Goal: Find specific page/section: Find specific page/section

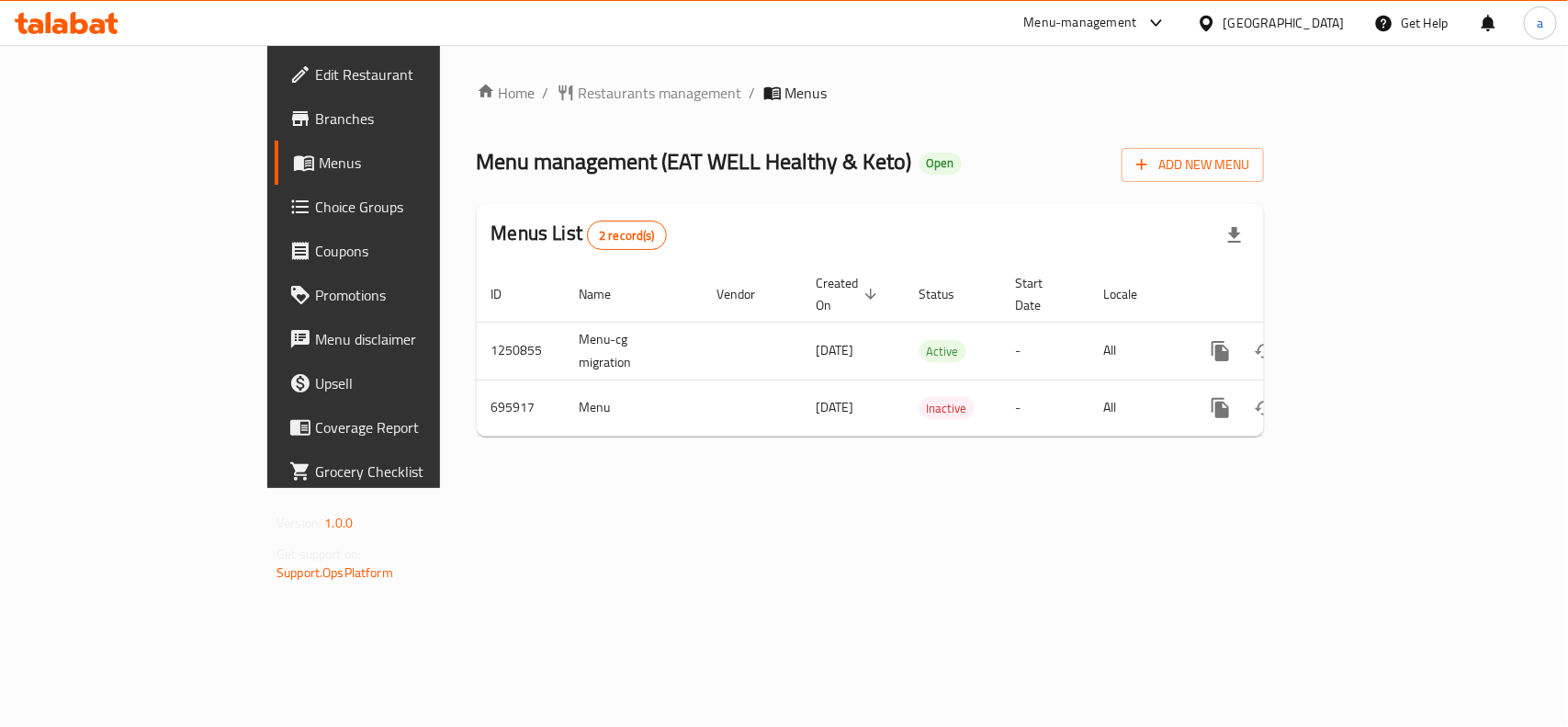
click at [1324, 17] on div "[GEOGRAPHIC_DATA]" at bounding box center [1284, 23] width 121 height 20
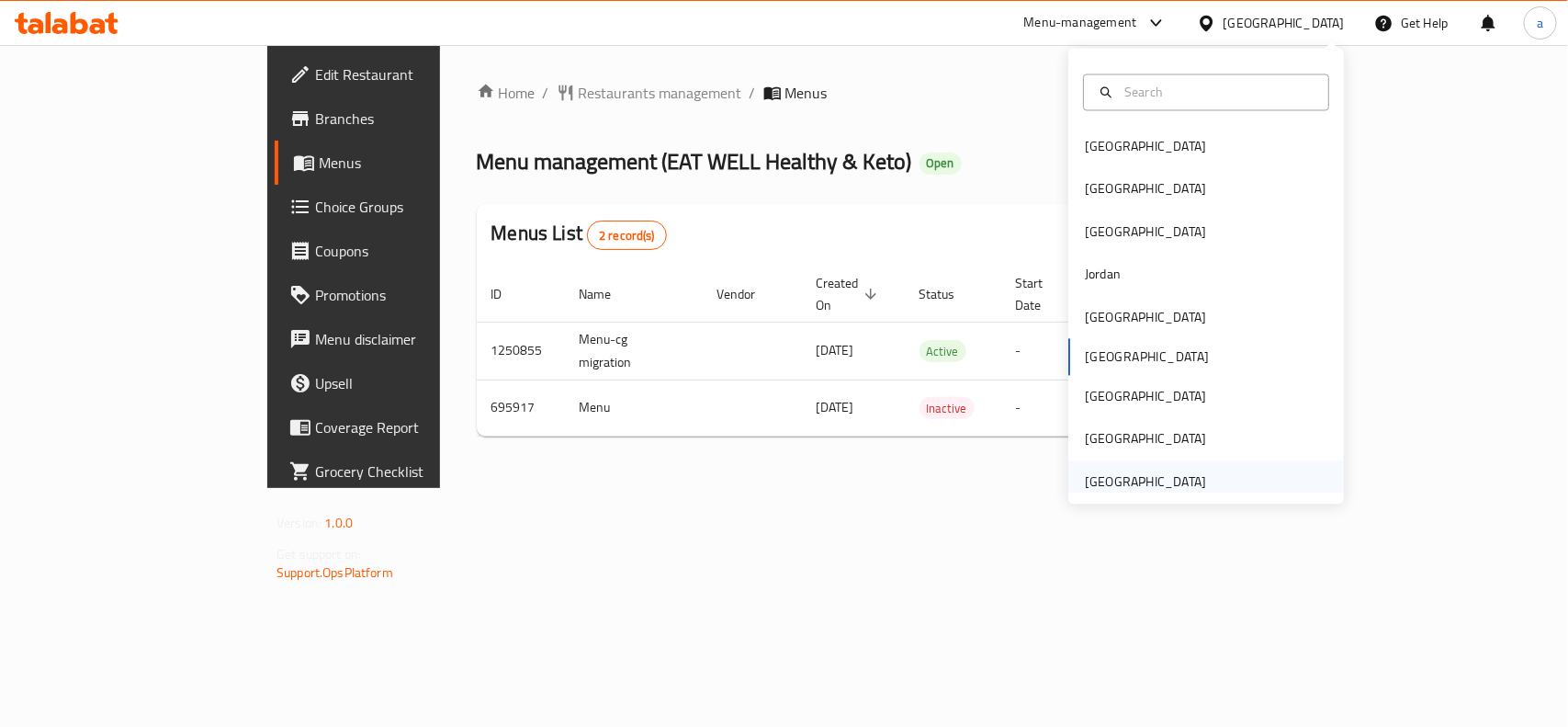
click at [1172, 483] on div "[GEOGRAPHIC_DATA]" at bounding box center [1145, 481] width 121 height 20
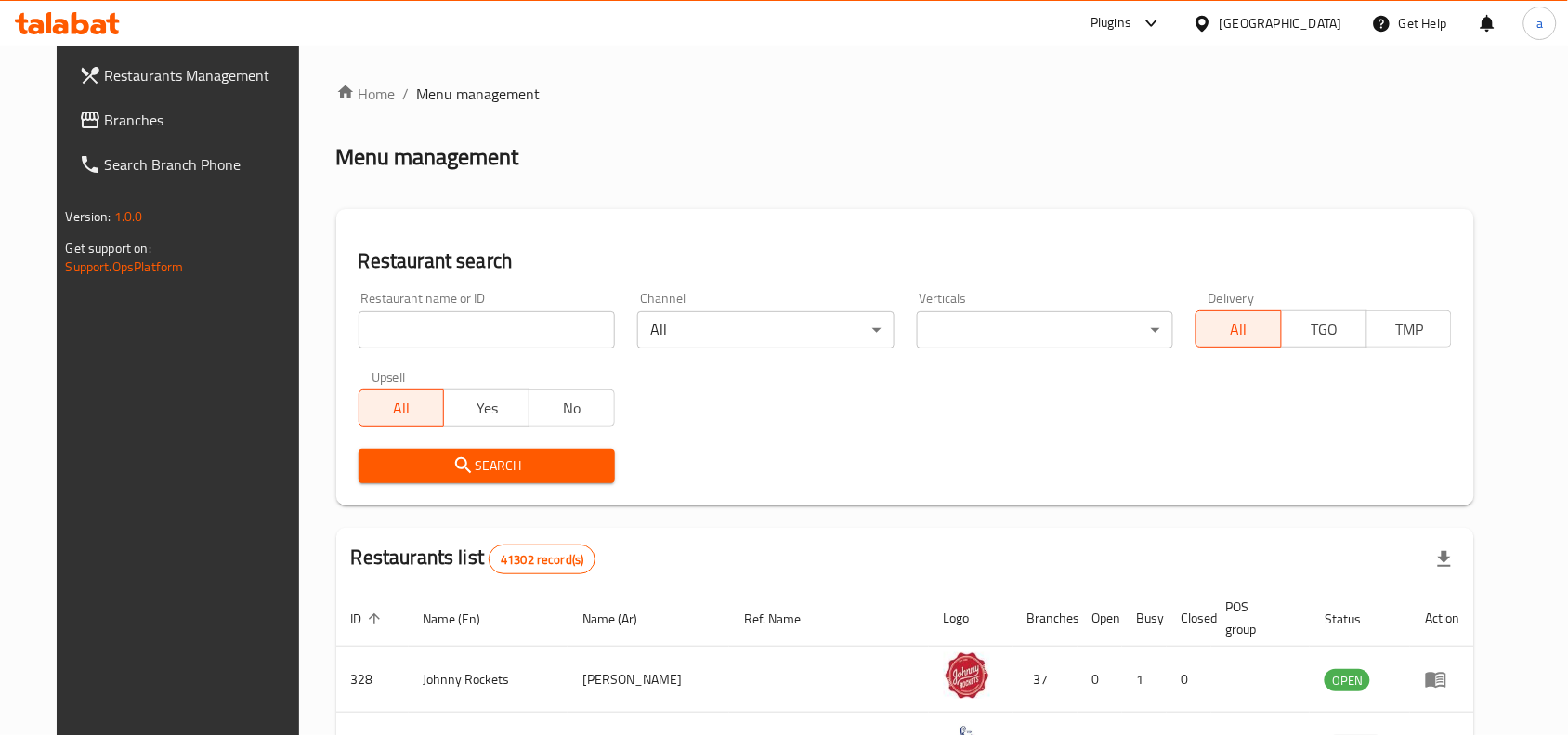
click at [105, 123] on span "Branches" at bounding box center [204, 119] width 199 height 22
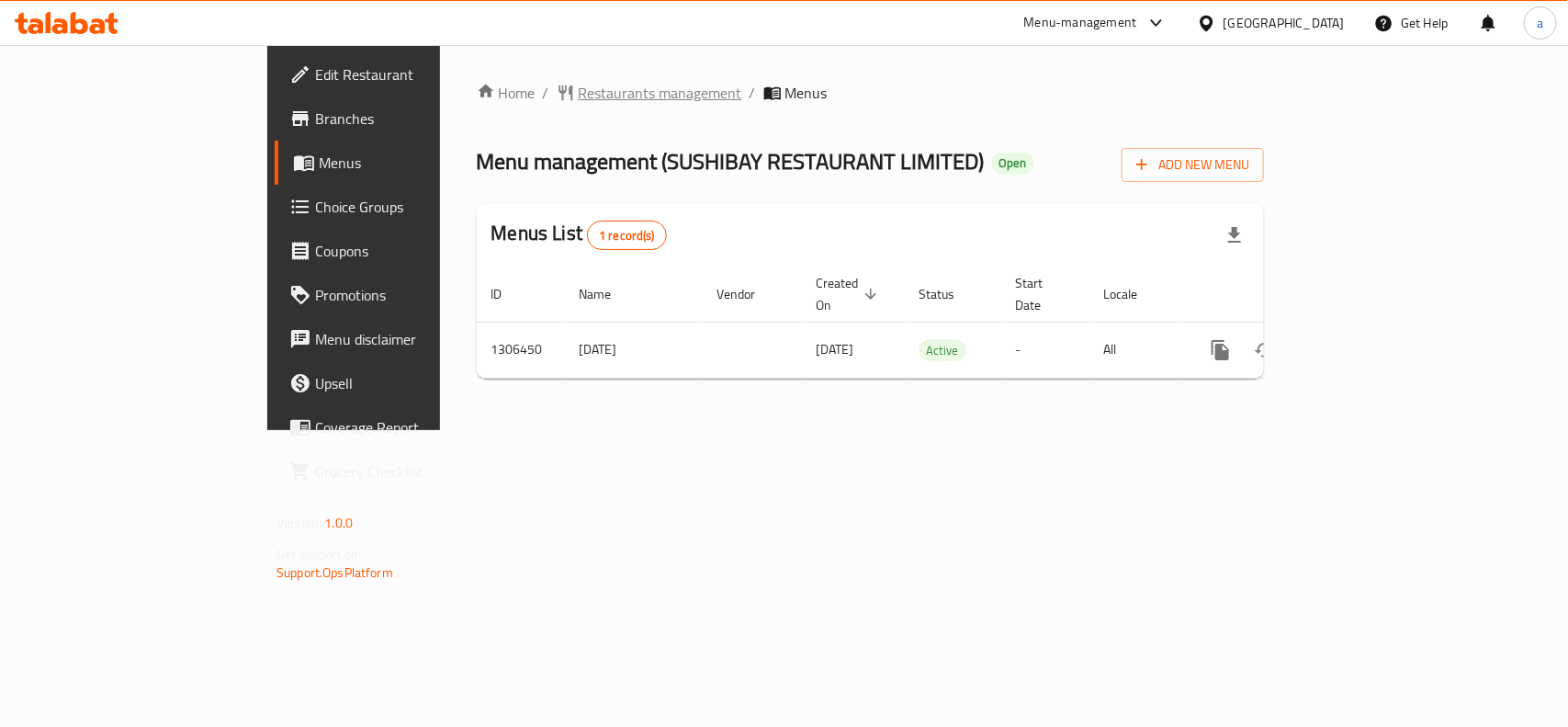
click at [579, 94] on span "Restaurants management" at bounding box center [661, 92] width 164 height 22
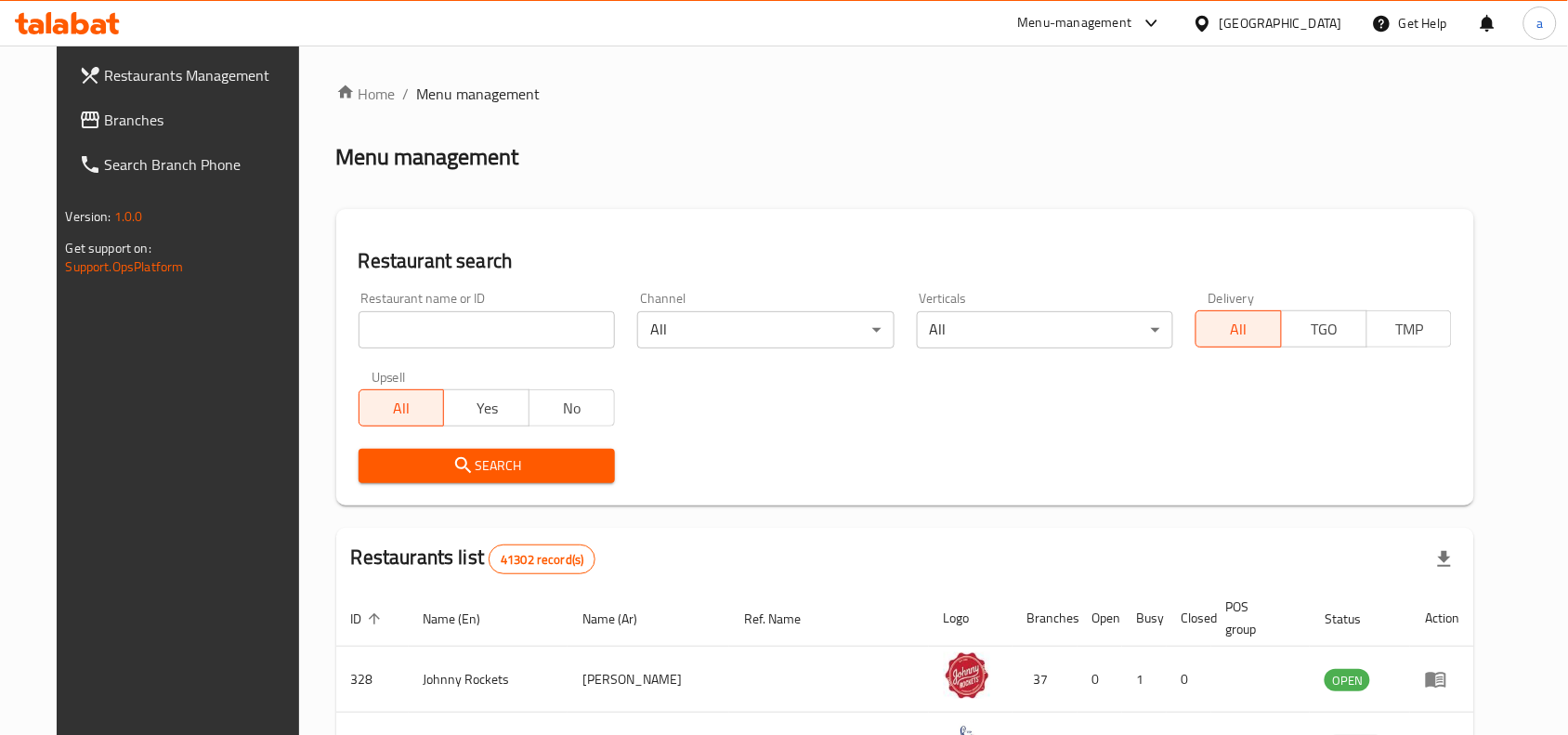
click at [105, 124] on span "Branches" at bounding box center [204, 119] width 199 height 22
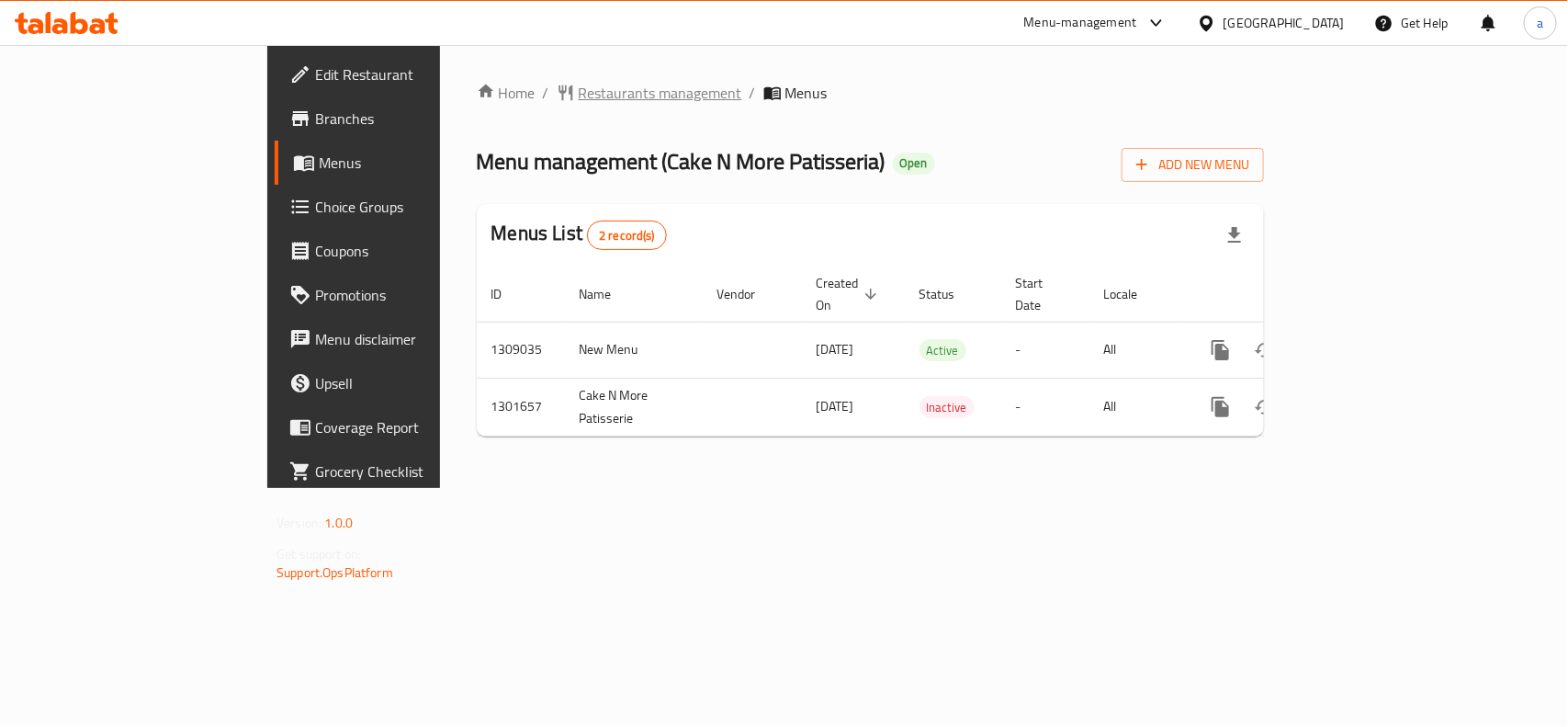
click at [579, 90] on span "Restaurants management" at bounding box center [661, 92] width 164 height 22
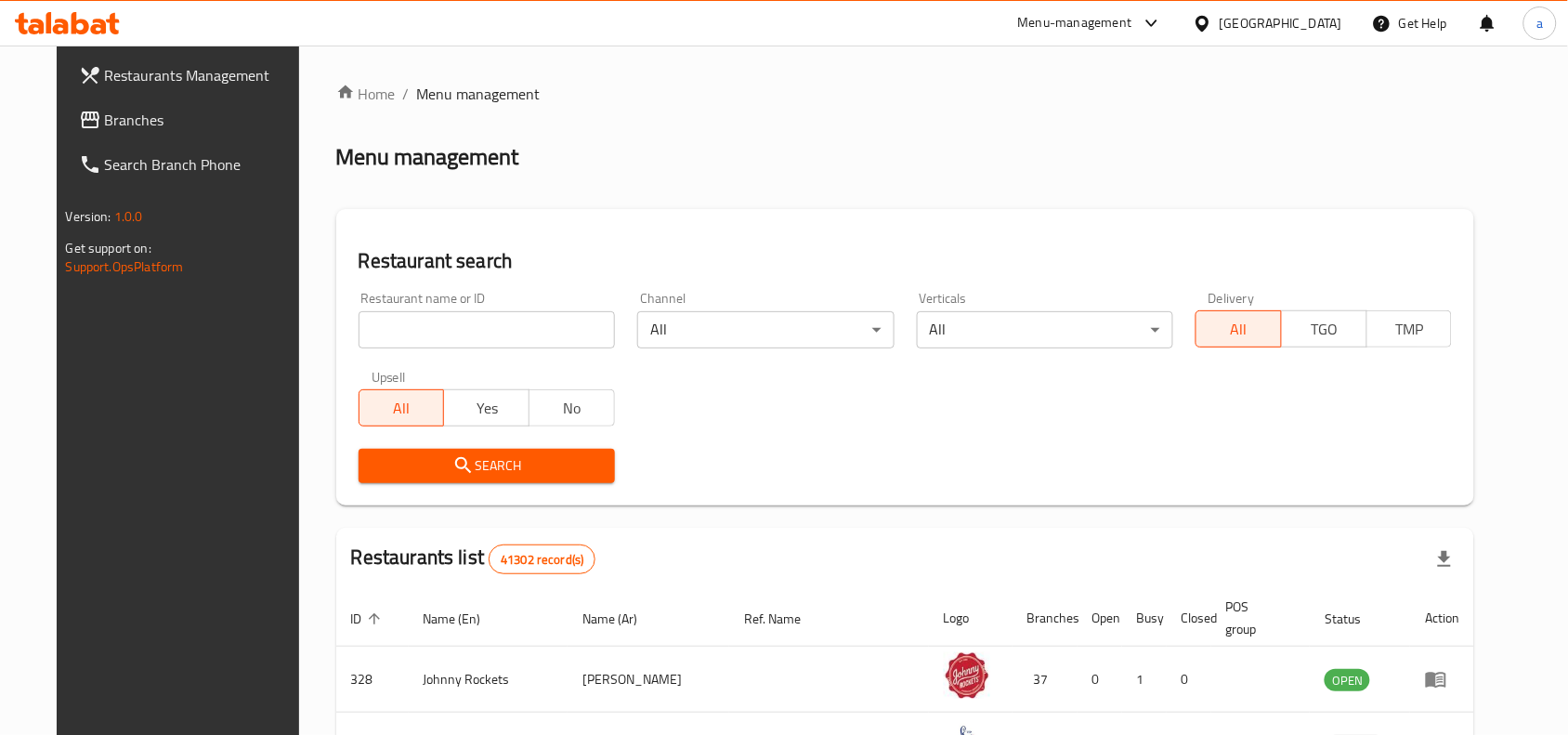
click at [434, 327] on input "search" at bounding box center [486, 329] width 256 height 37
paste input "702119"
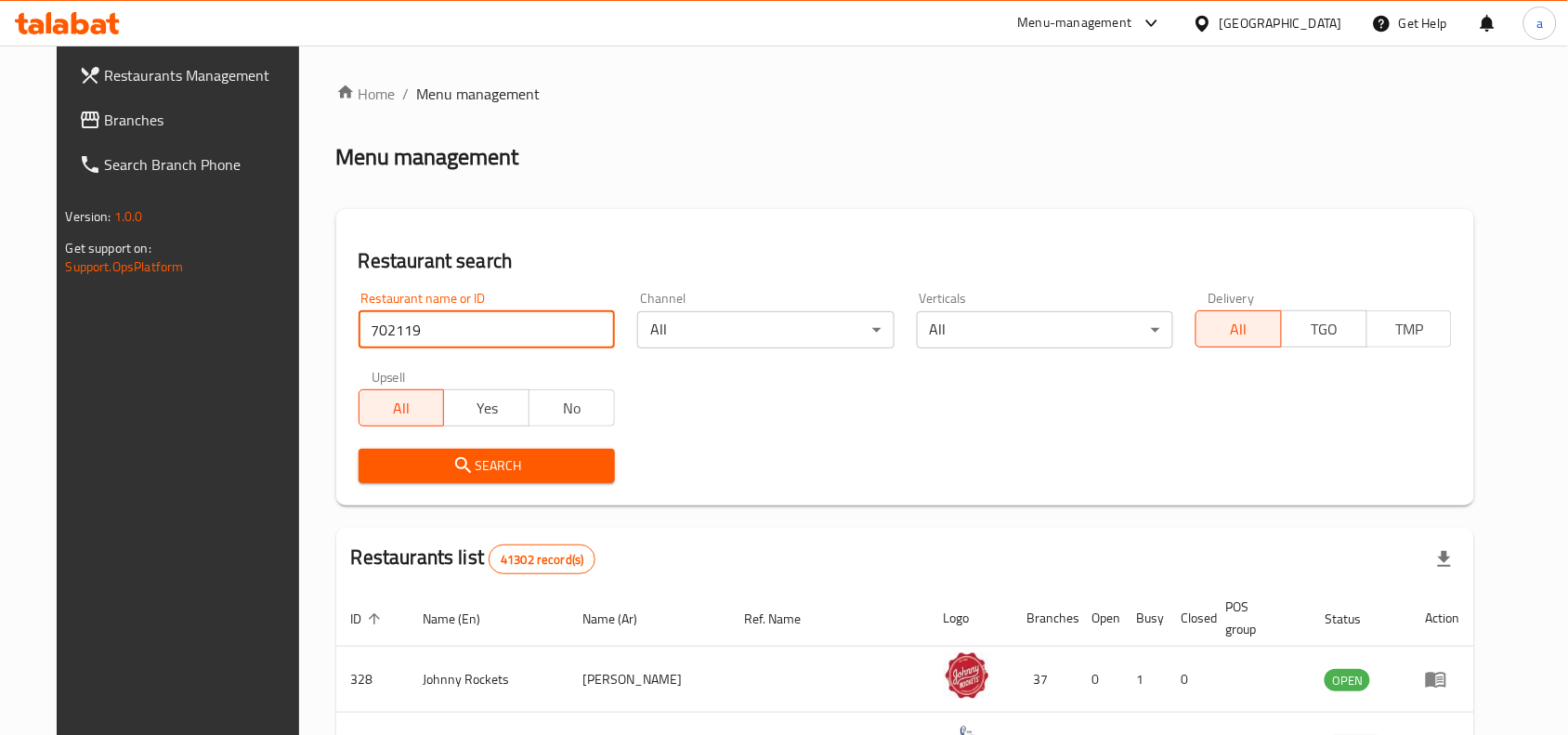
type input "702119"
click button "Search" at bounding box center [486, 467] width 256 height 34
